Goal: Find specific page/section: Find specific page/section

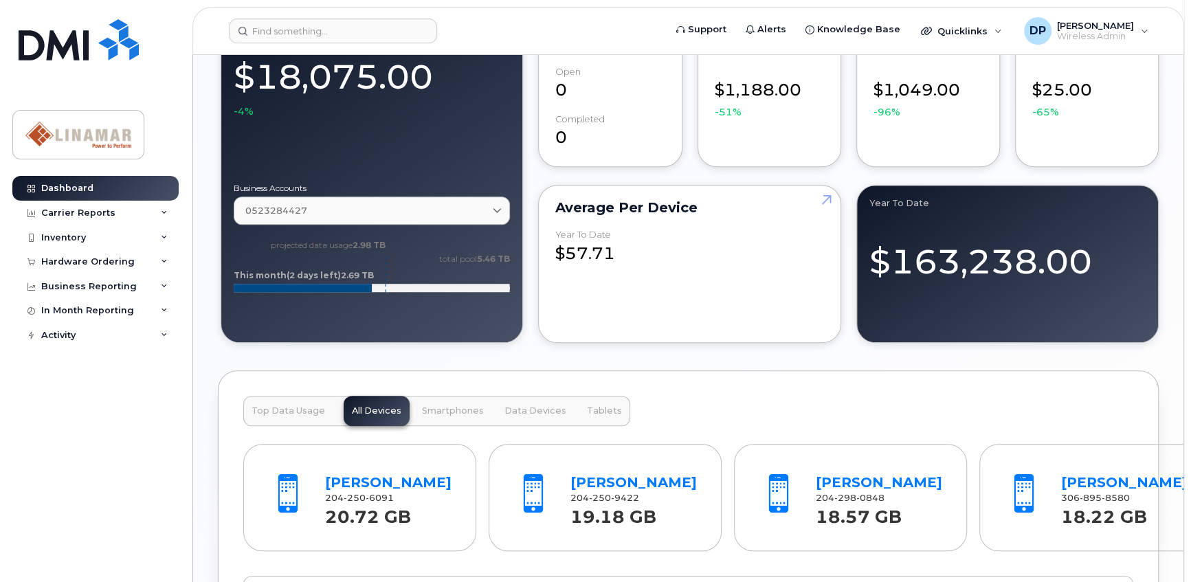
scroll to position [1124, 0]
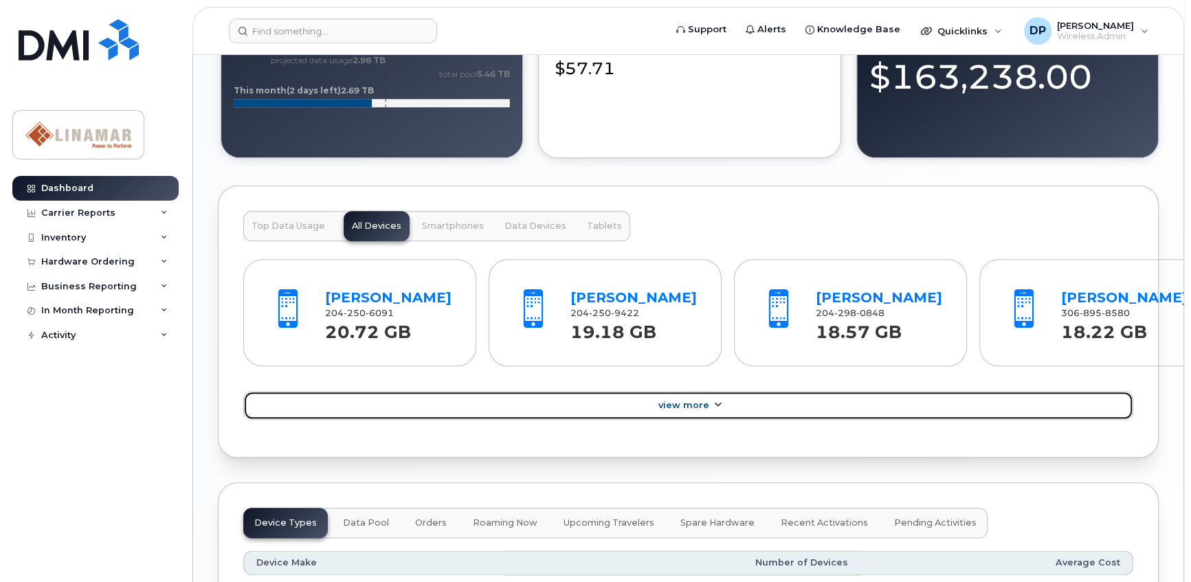
click at [691, 410] on span "View More" at bounding box center [683, 405] width 51 height 10
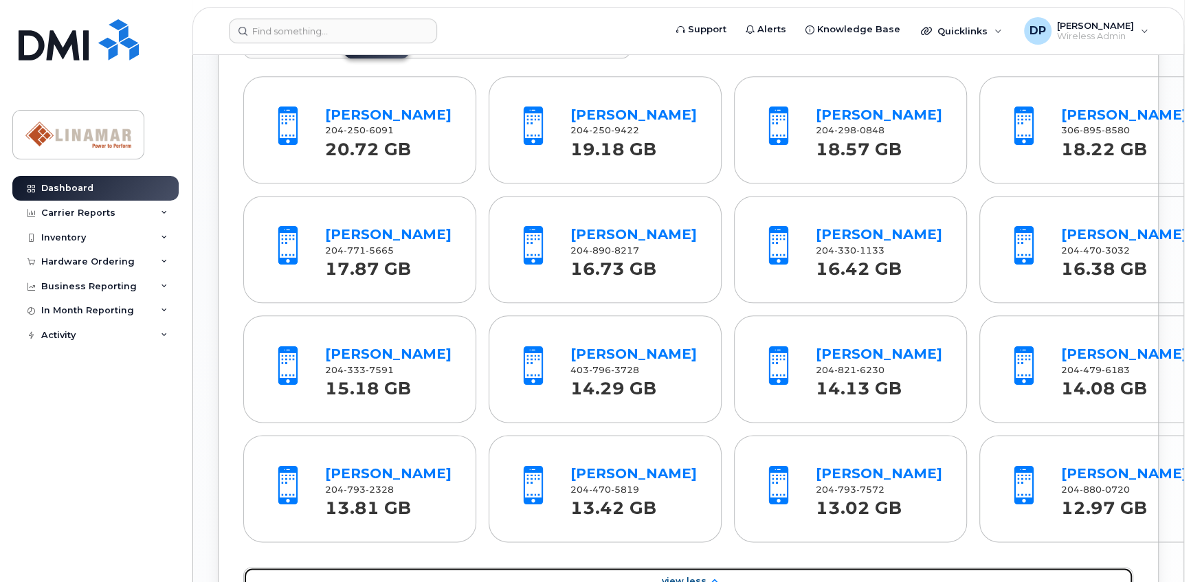
scroll to position [1312, 0]
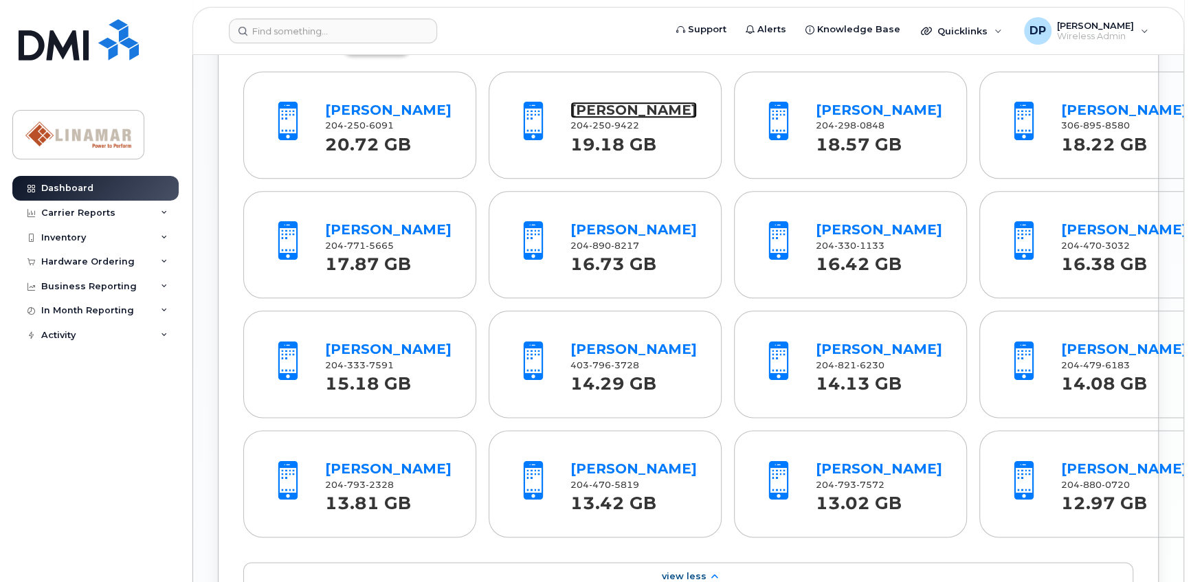
click at [596, 106] on link "[PERSON_NAME]" at bounding box center [633, 110] width 126 height 16
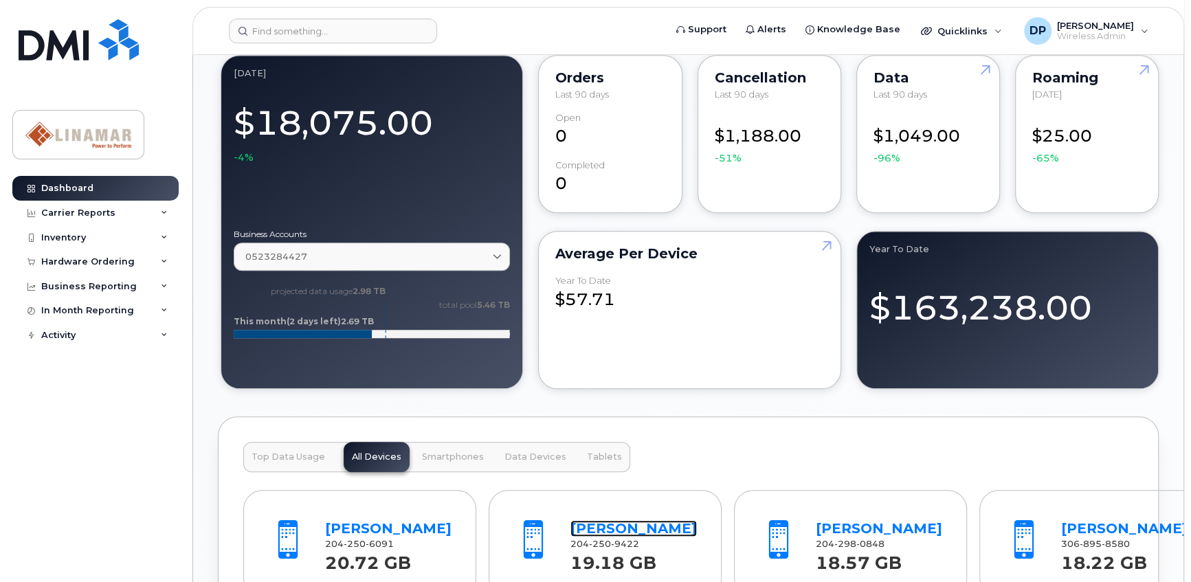
scroll to position [749, 0]
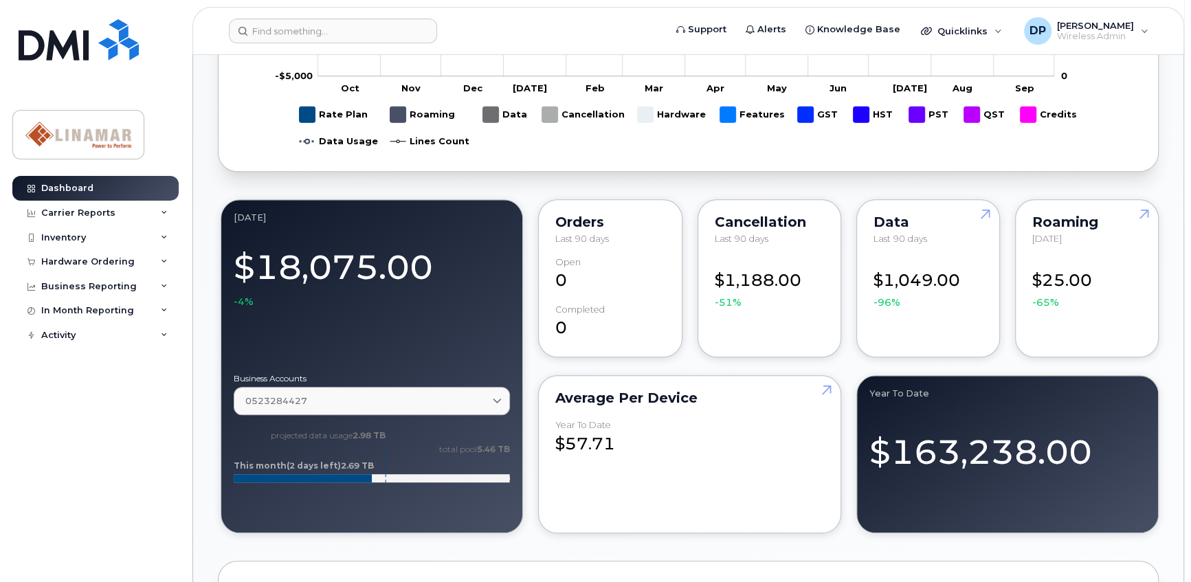
drag, startPoint x: 371, startPoint y: 476, endPoint x: 339, endPoint y: 476, distance: 31.6
click at [339, 476] on rect at bounding box center [303, 478] width 138 height 8
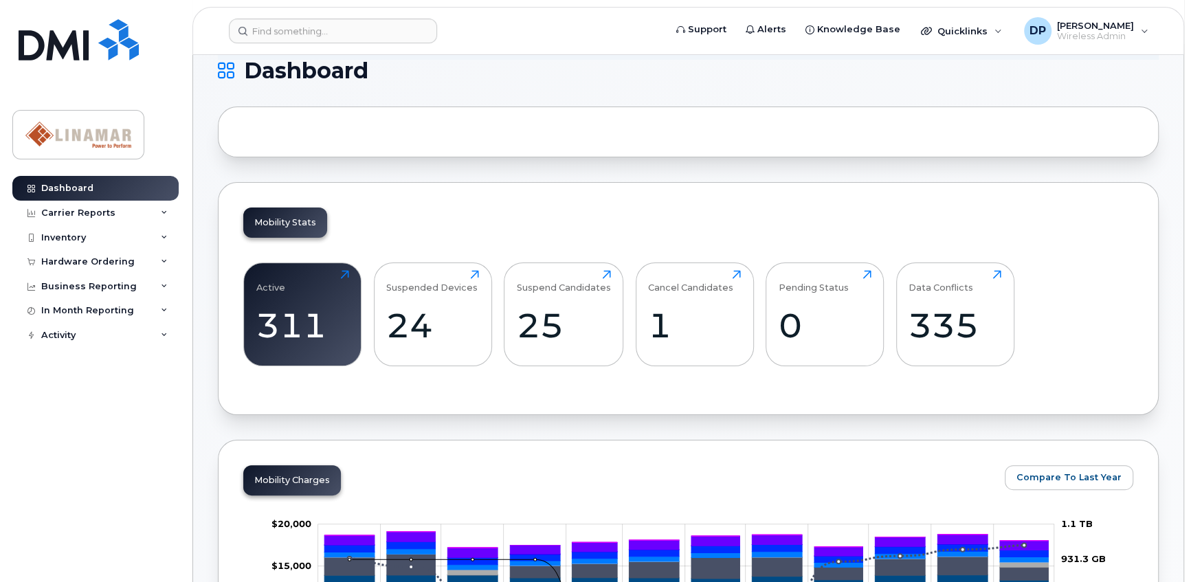
scroll to position [0, 0]
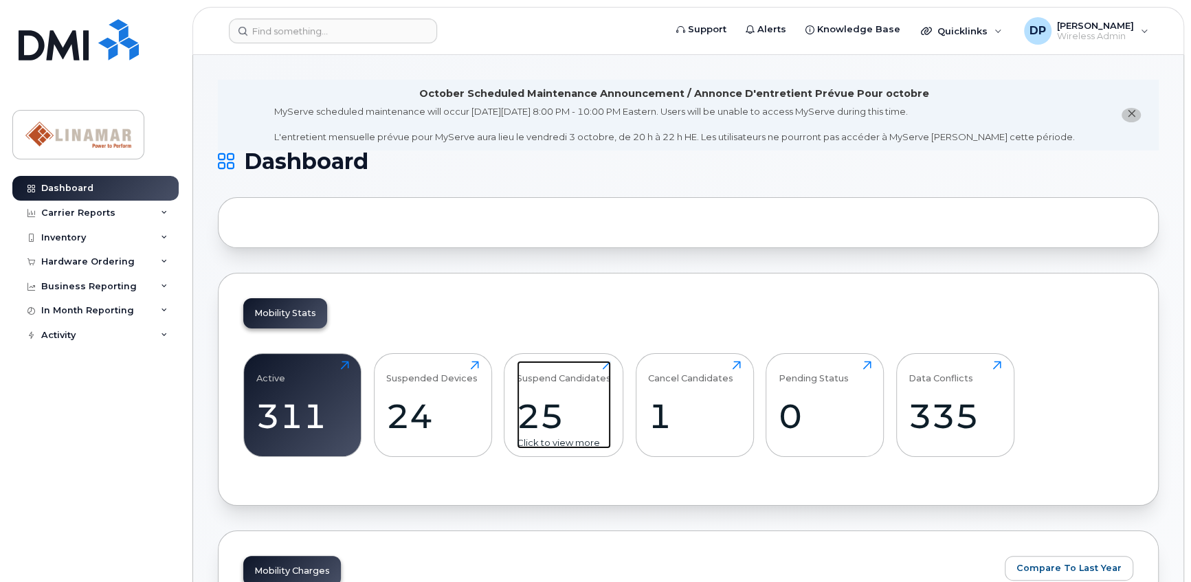
click at [541, 378] on div "Suspend Candidates" at bounding box center [564, 372] width 94 height 23
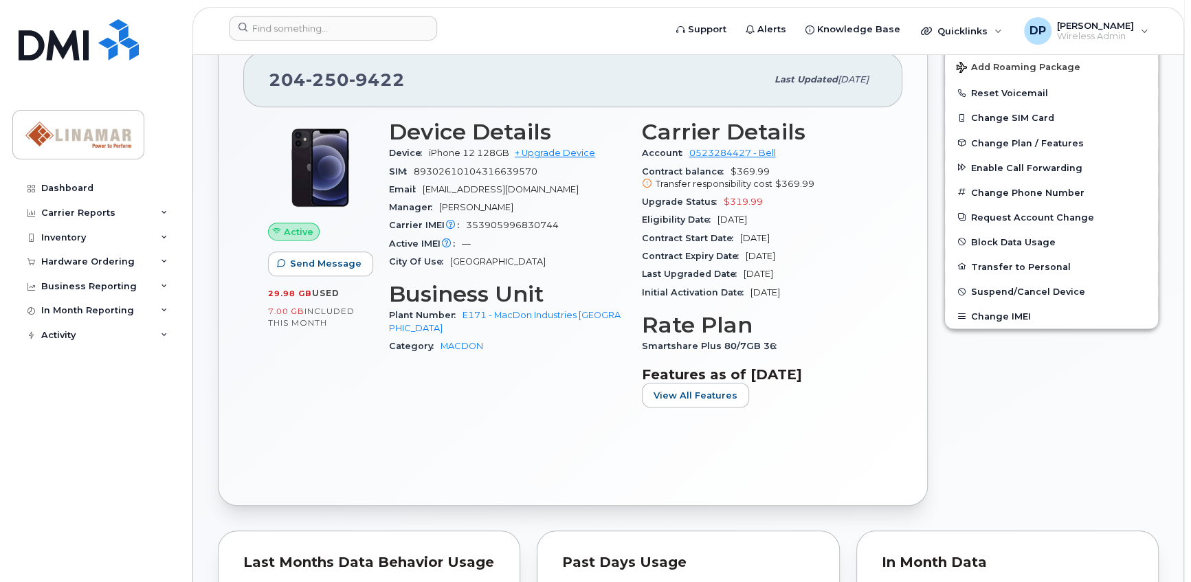
scroll to position [375, 0]
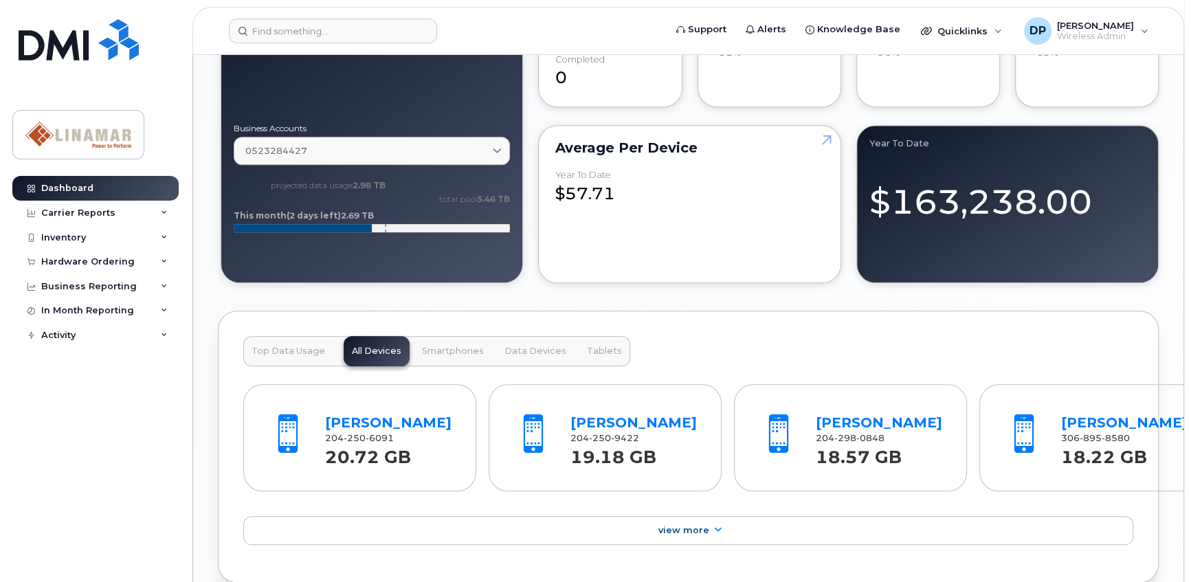
scroll to position [1312, 0]
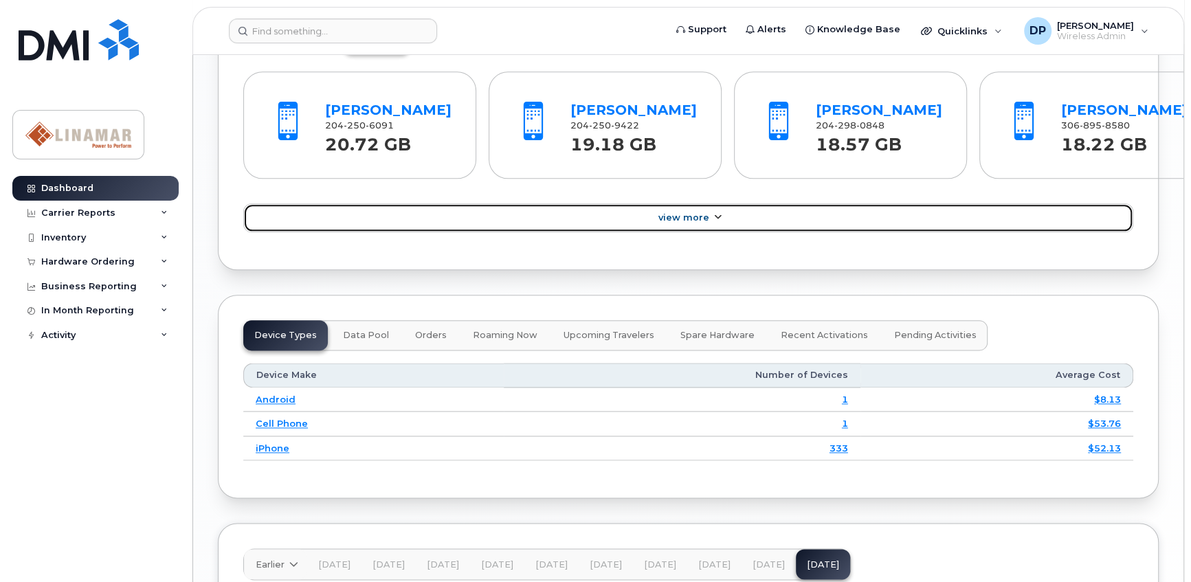
click at [699, 232] on link "View More" at bounding box center [688, 217] width 890 height 29
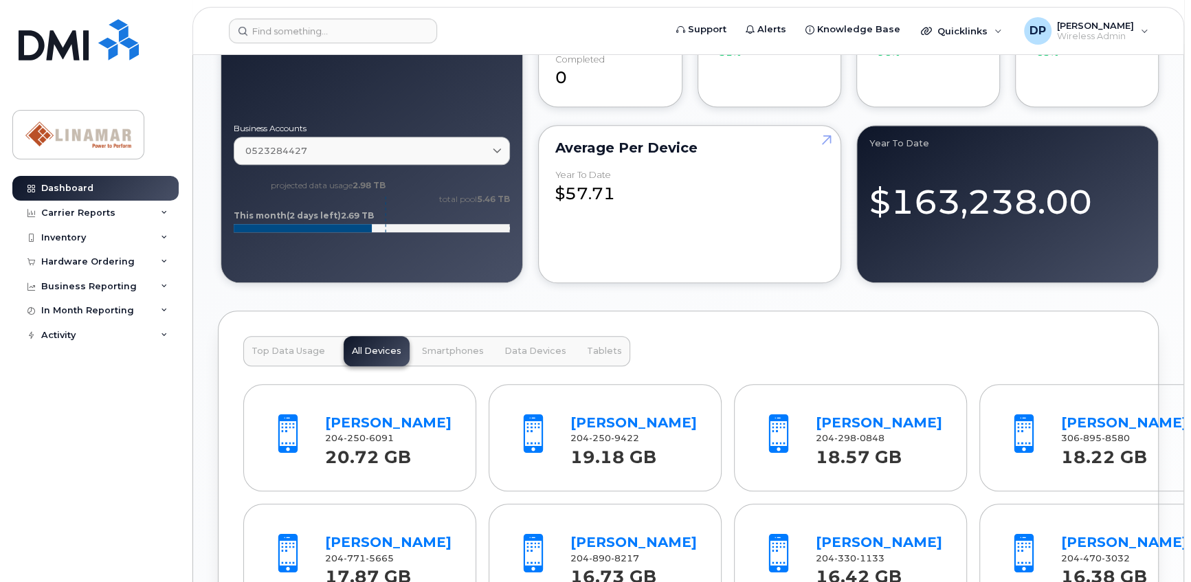
scroll to position [932, 0]
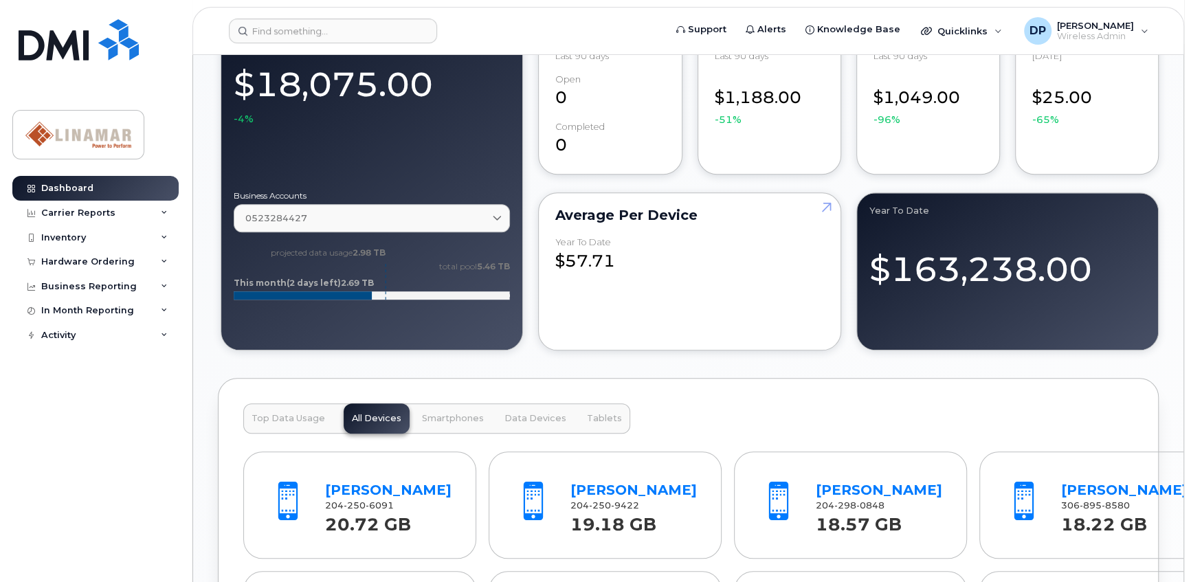
click at [448, 409] on button "Smartphones" at bounding box center [453, 418] width 78 height 30
click at [376, 419] on span "All Devices" at bounding box center [376, 418] width 49 height 11
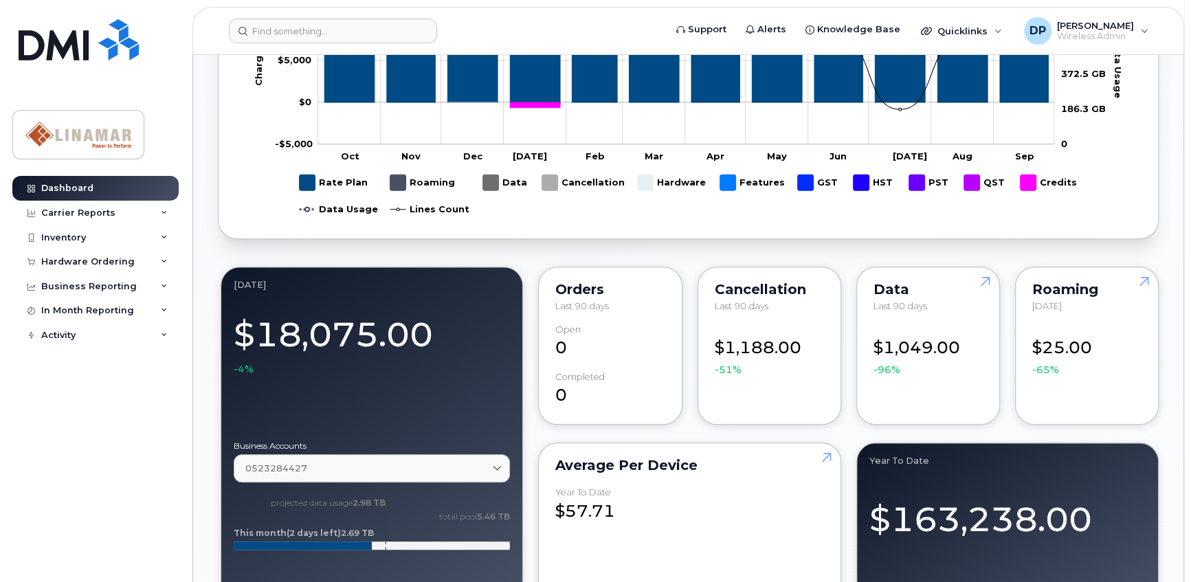
scroll to position [432, 0]
